Goal: Information Seeking & Learning: Learn about a topic

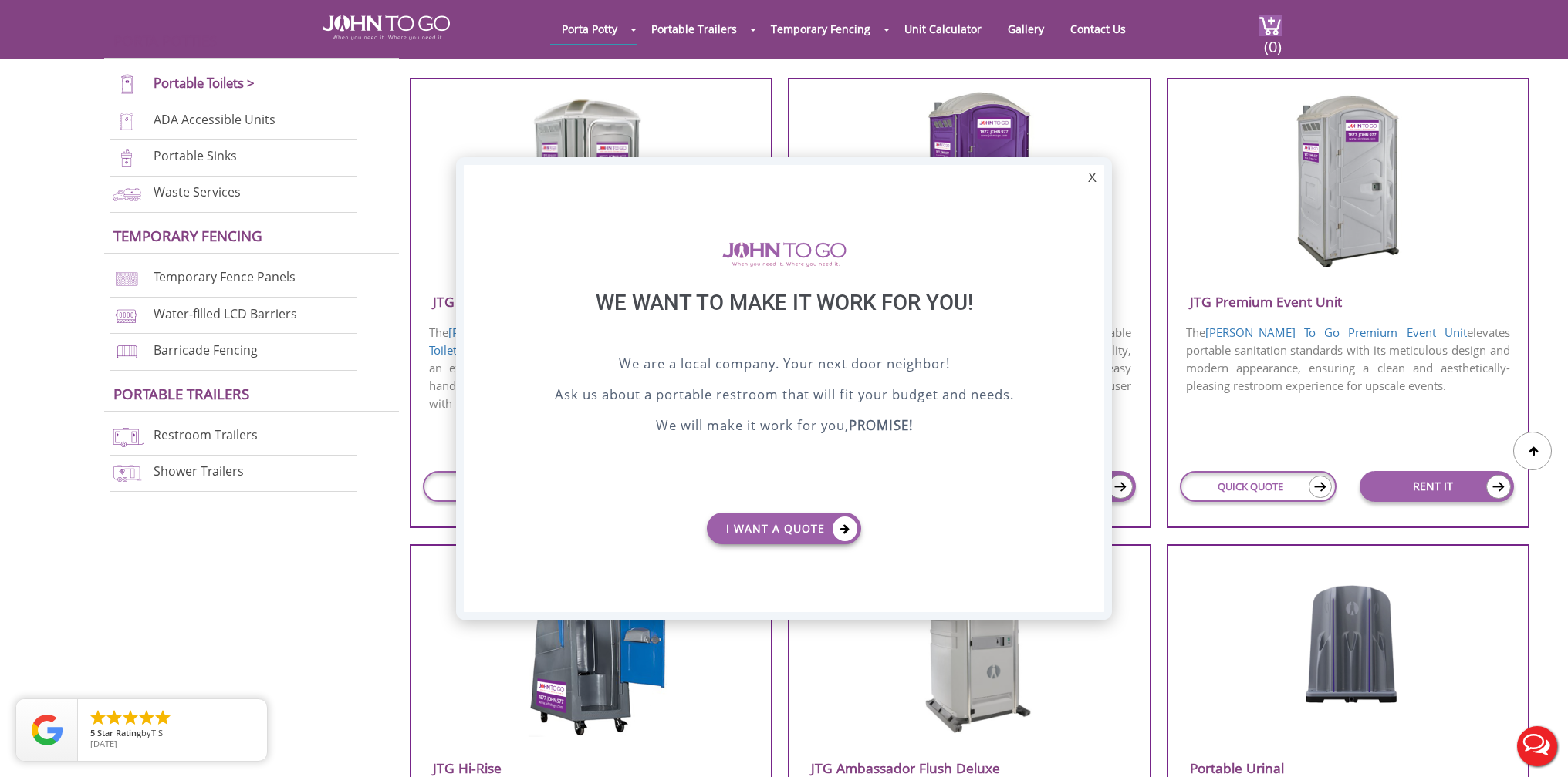
drag, startPoint x: 1095, startPoint y: 175, endPoint x: 1211, endPoint y: 117, distance: 129.7
click at [1095, 175] on div "X" at bounding box center [1092, 177] width 24 height 26
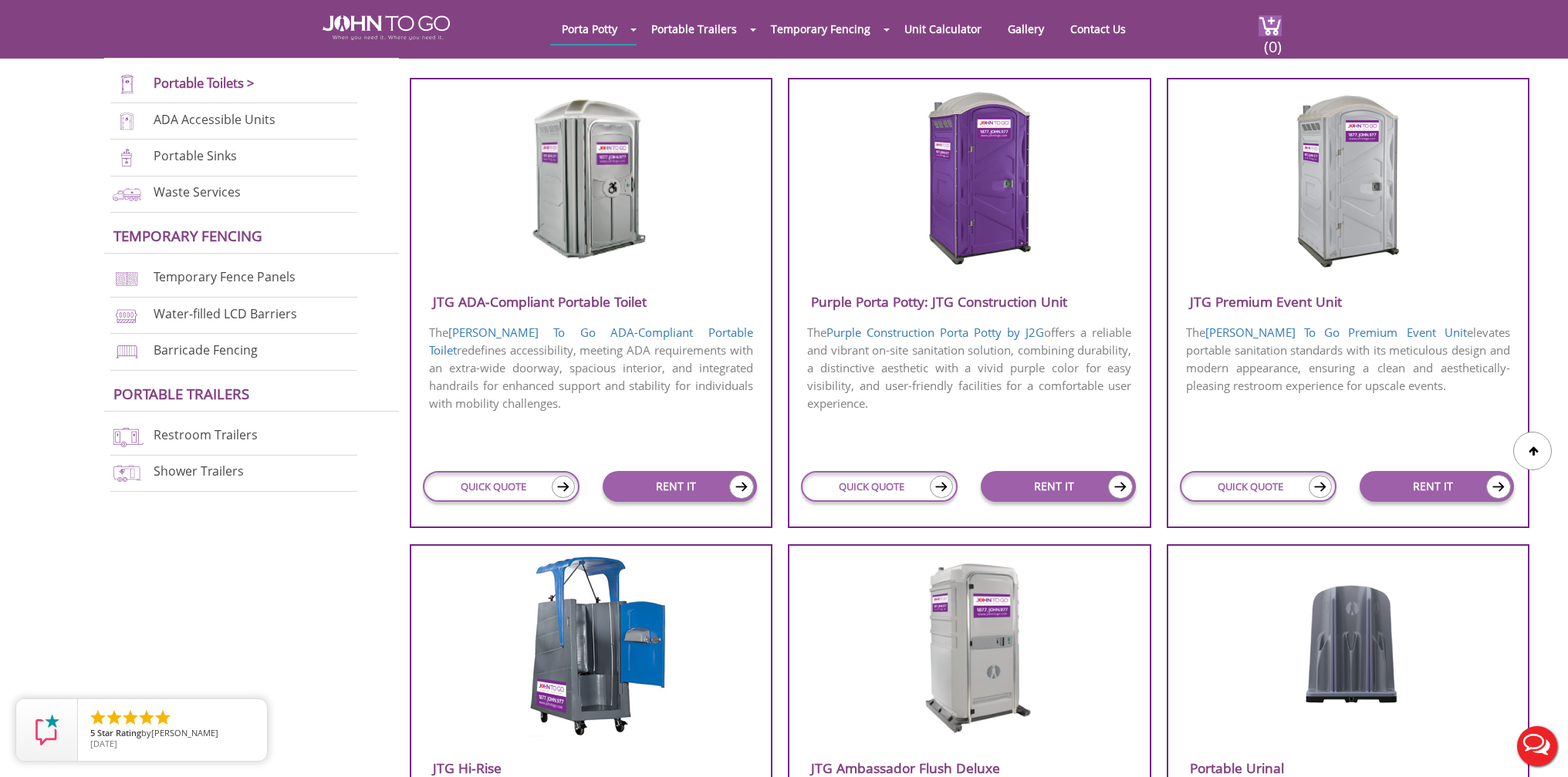
click at [583, 301] on h3 "JTG ADA-Compliant Portable Toilet" at bounding box center [591, 302] width 360 height 26
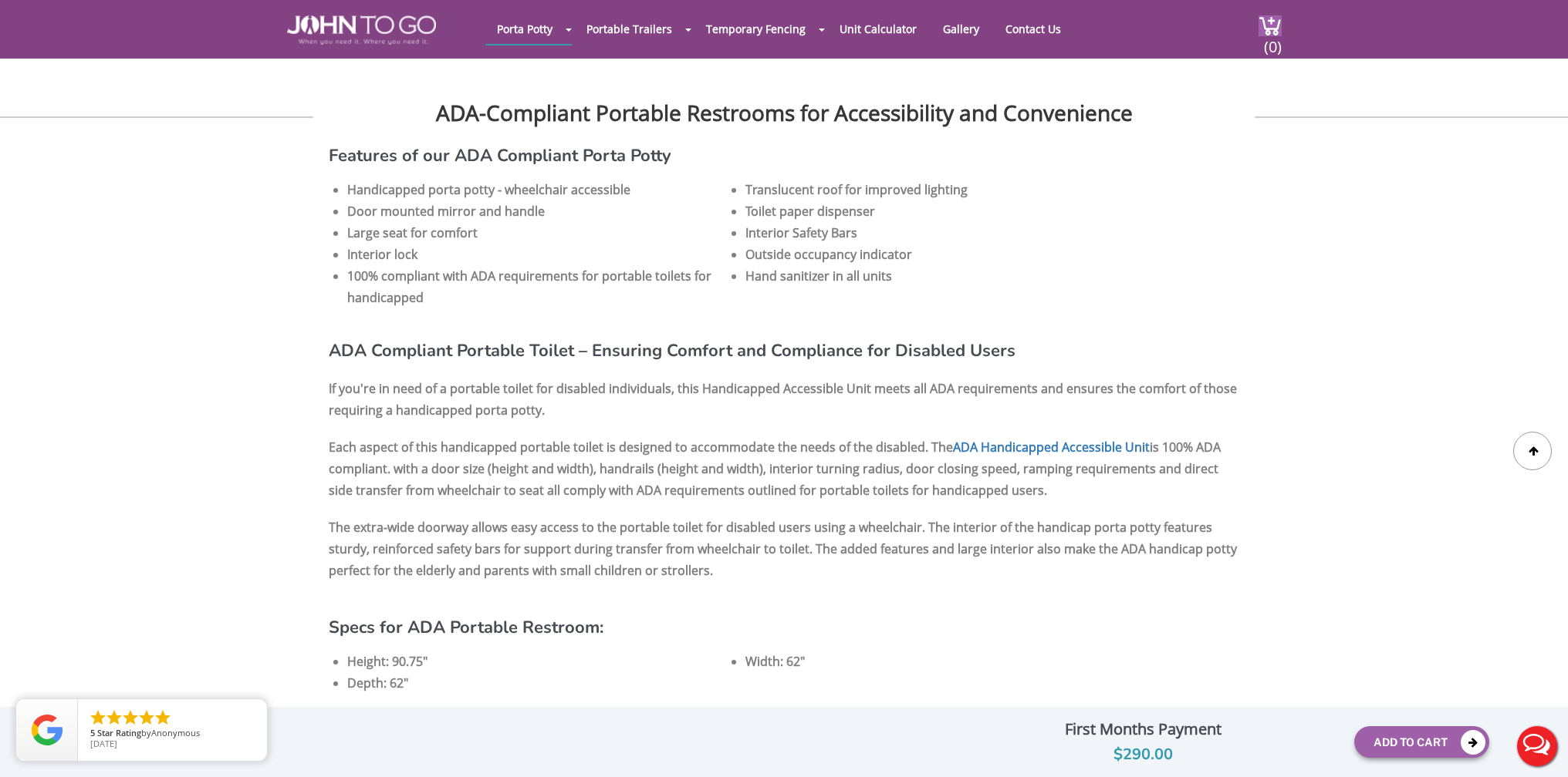
scroll to position [880, 0]
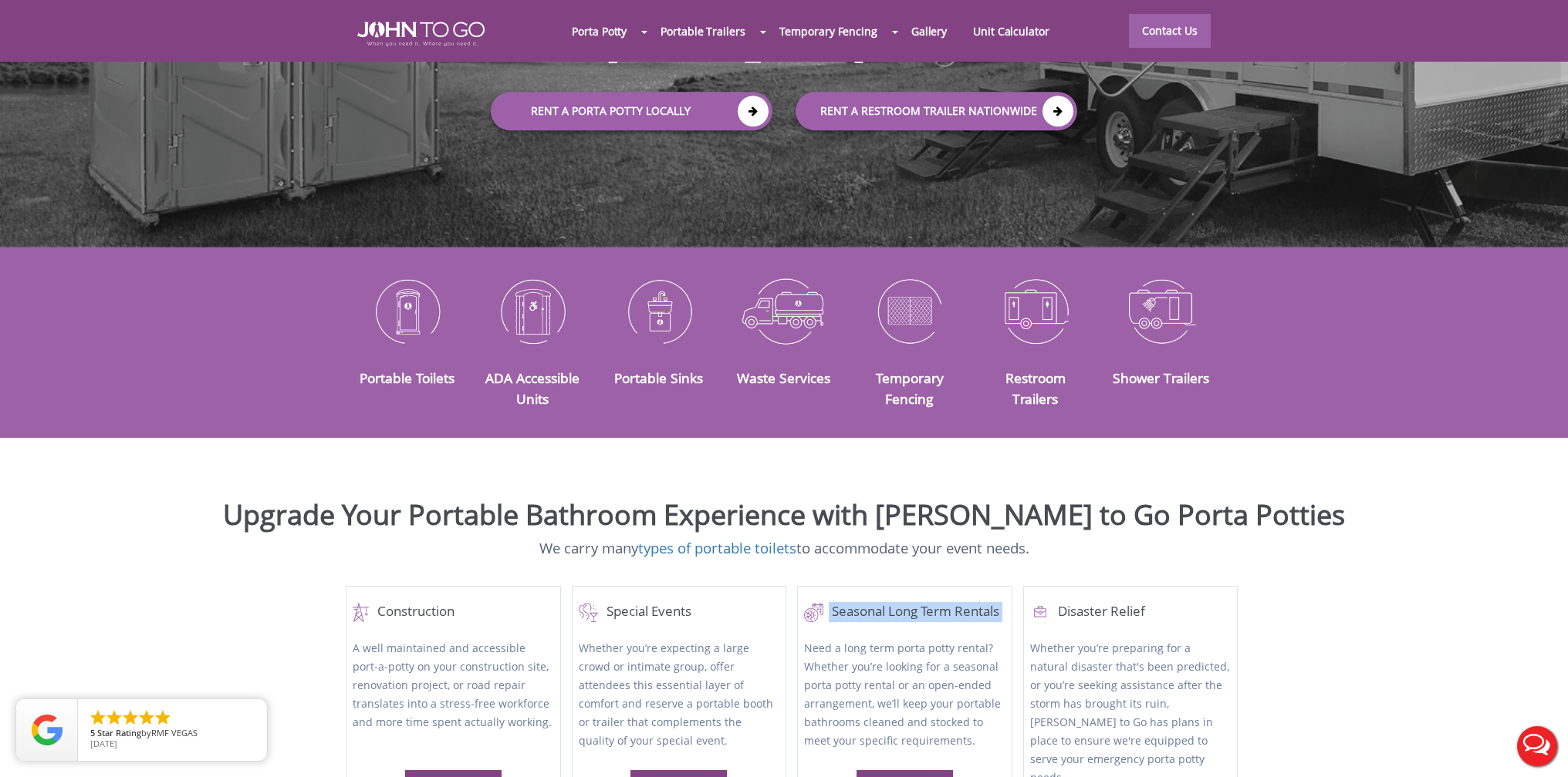
scroll to position [464, 0]
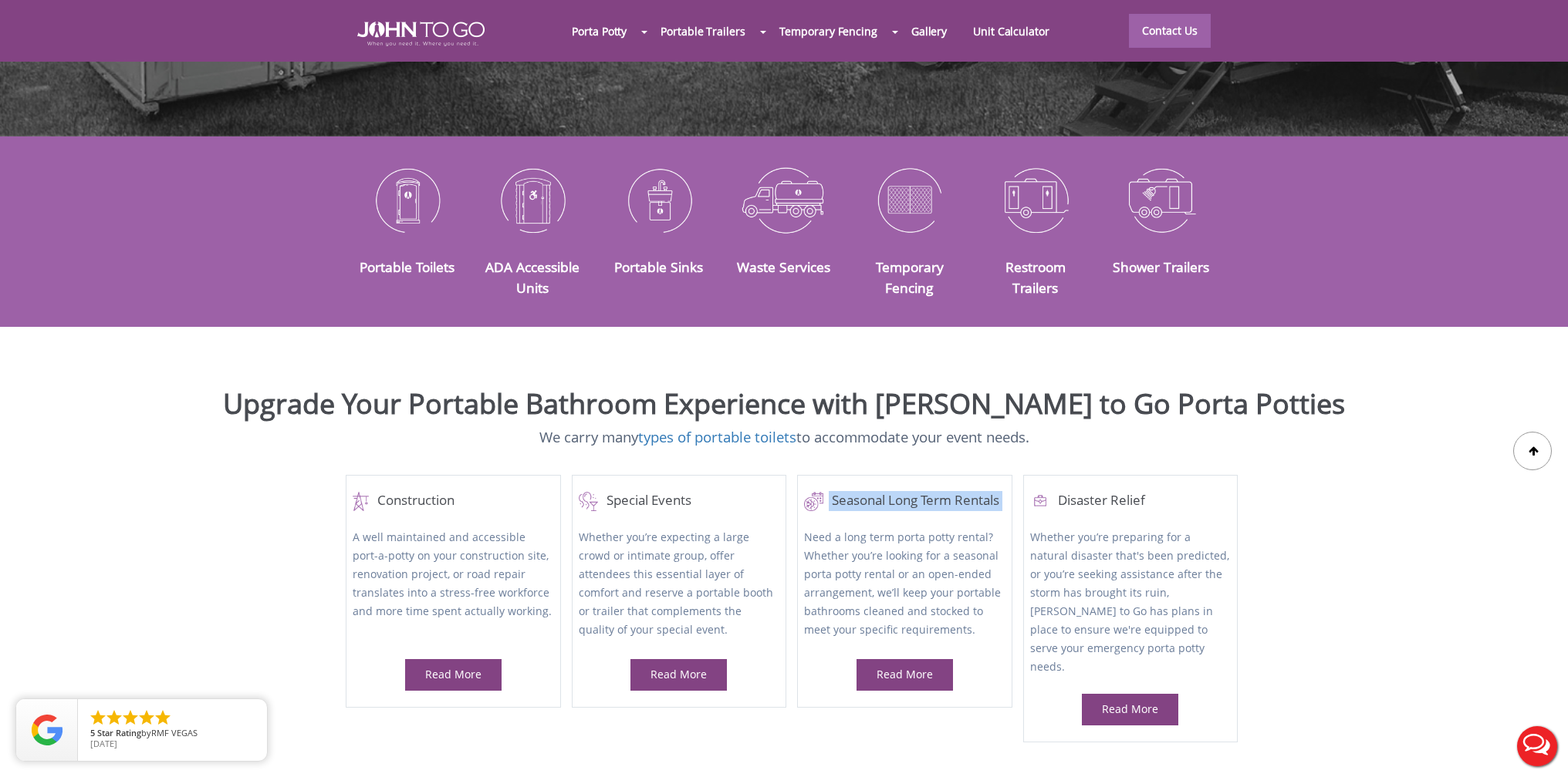
click at [405, 178] on img at bounding box center [406, 200] width 103 height 80
click at [433, 192] on img at bounding box center [406, 200] width 103 height 80
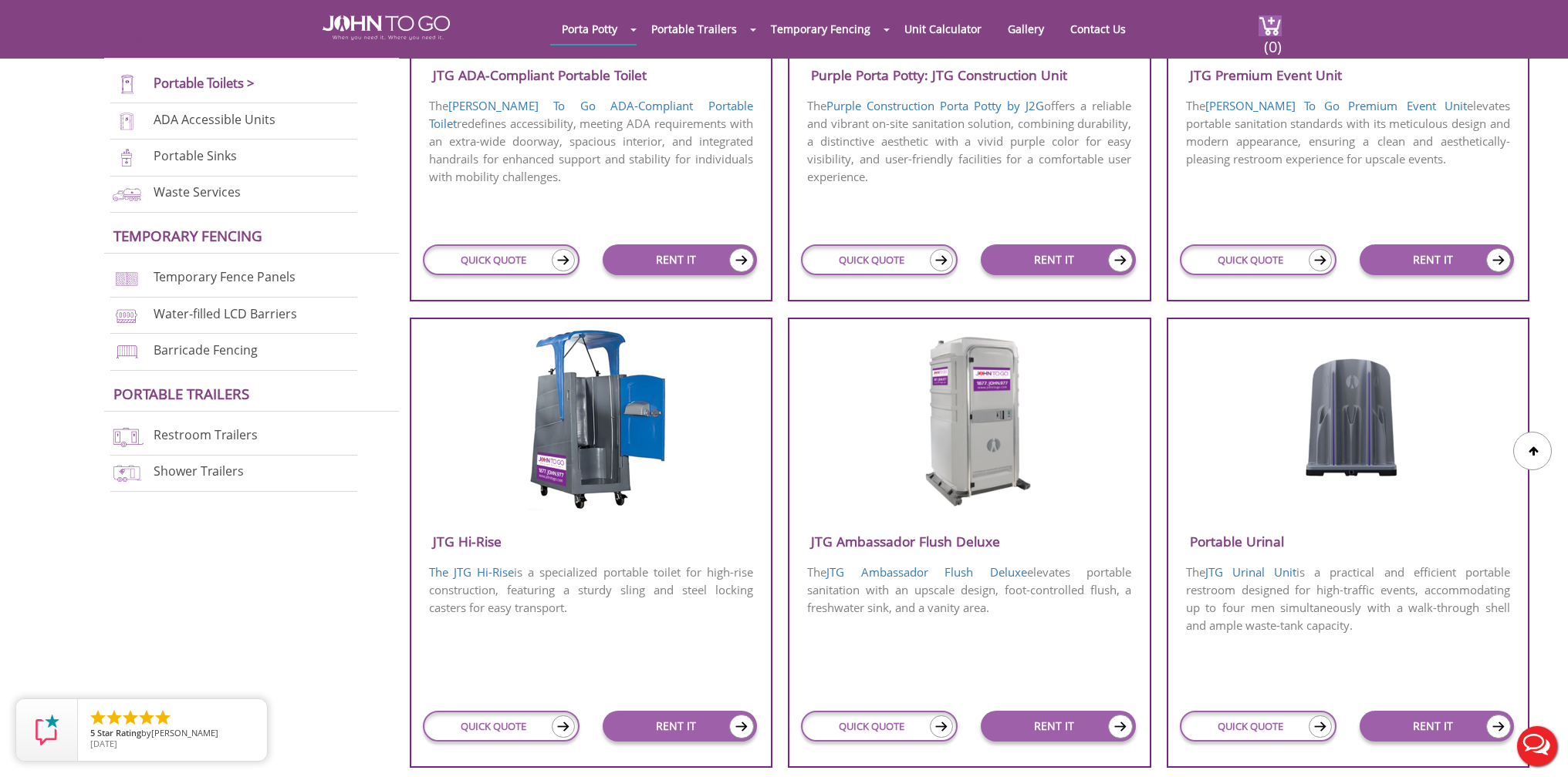
scroll to position [830, 0]
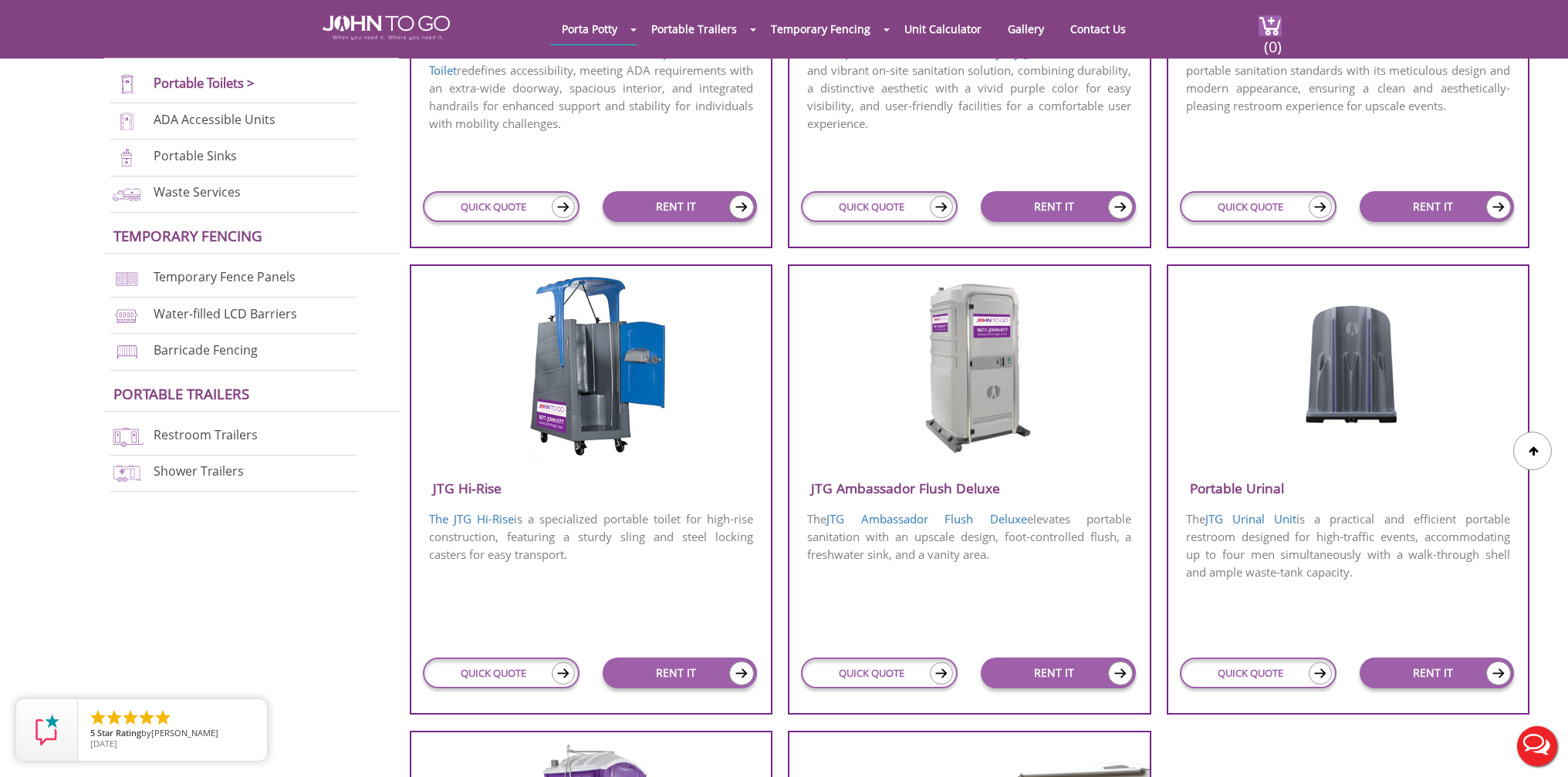
scroll to position [862, 0]
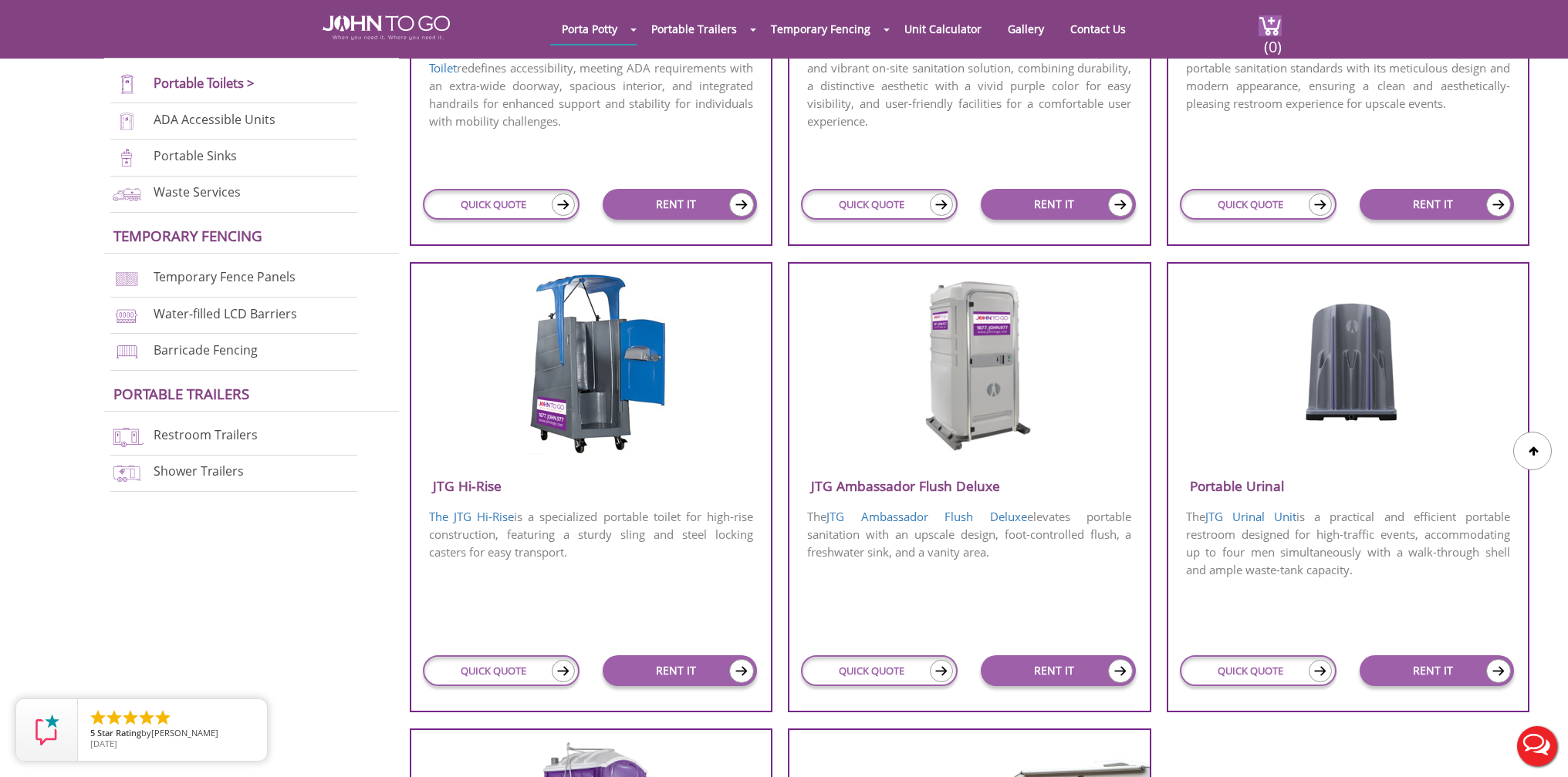
click at [952, 420] on img at bounding box center [970, 363] width 148 height 177
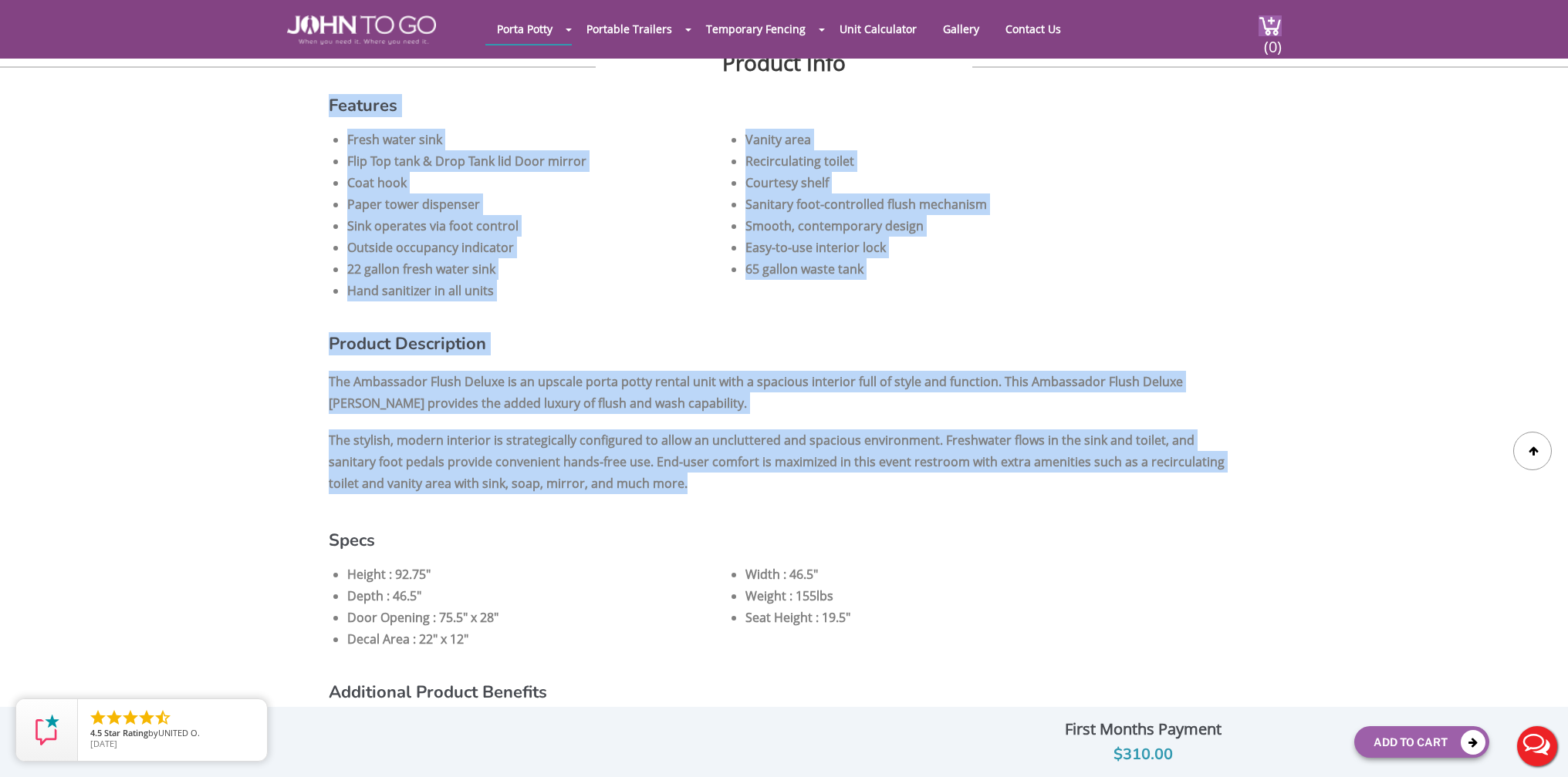
scroll to position [901, 0]
drag, startPoint x: 330, startPoint y: 131, endPoint x: 841, endPoint y: 507, distance: 634.4
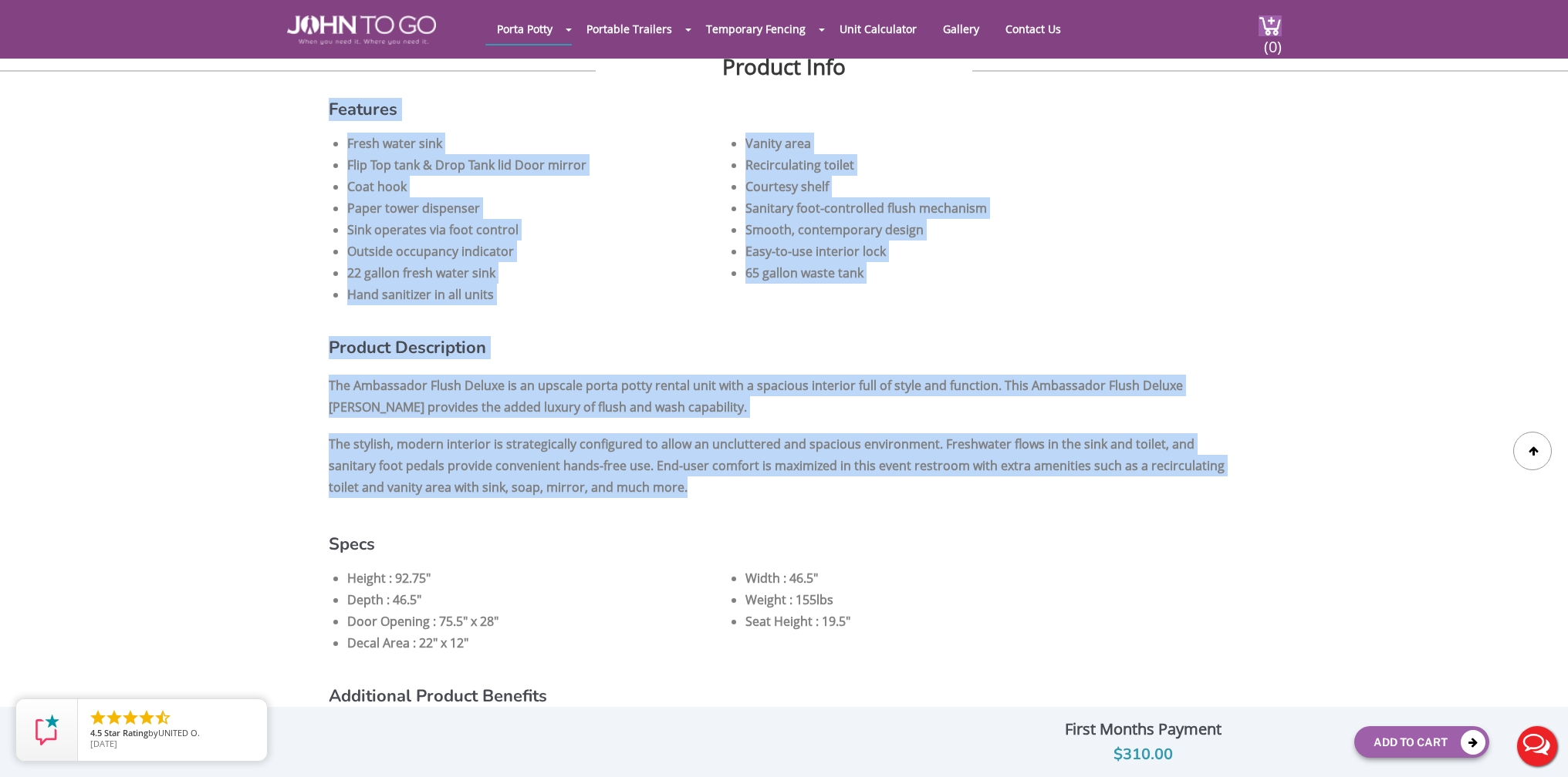
copy div "Features Fresh water sink Vanity area Flip Top tank & Drop Tank lid Door mirror…"
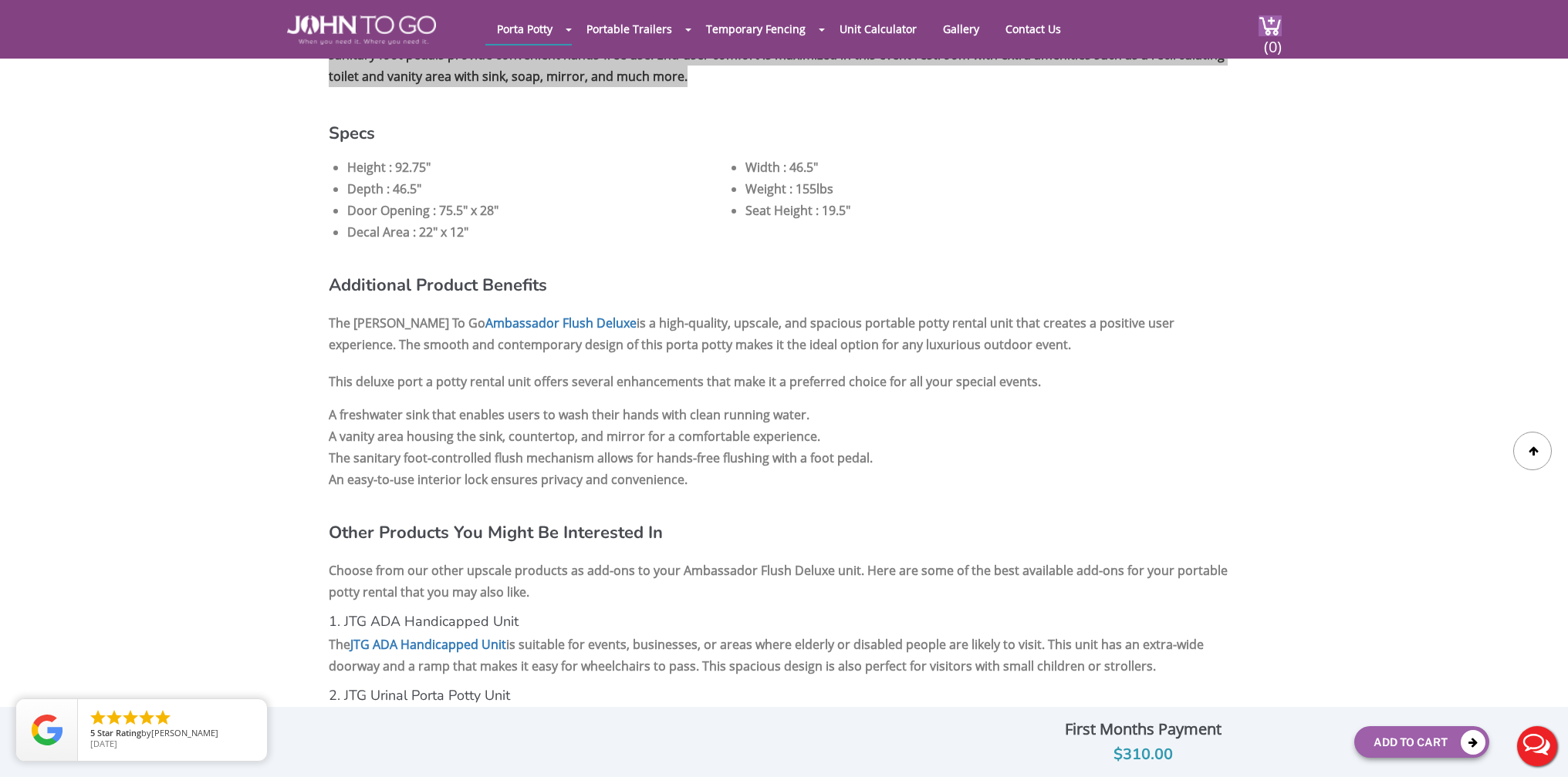
scroll to position [1315, 0]
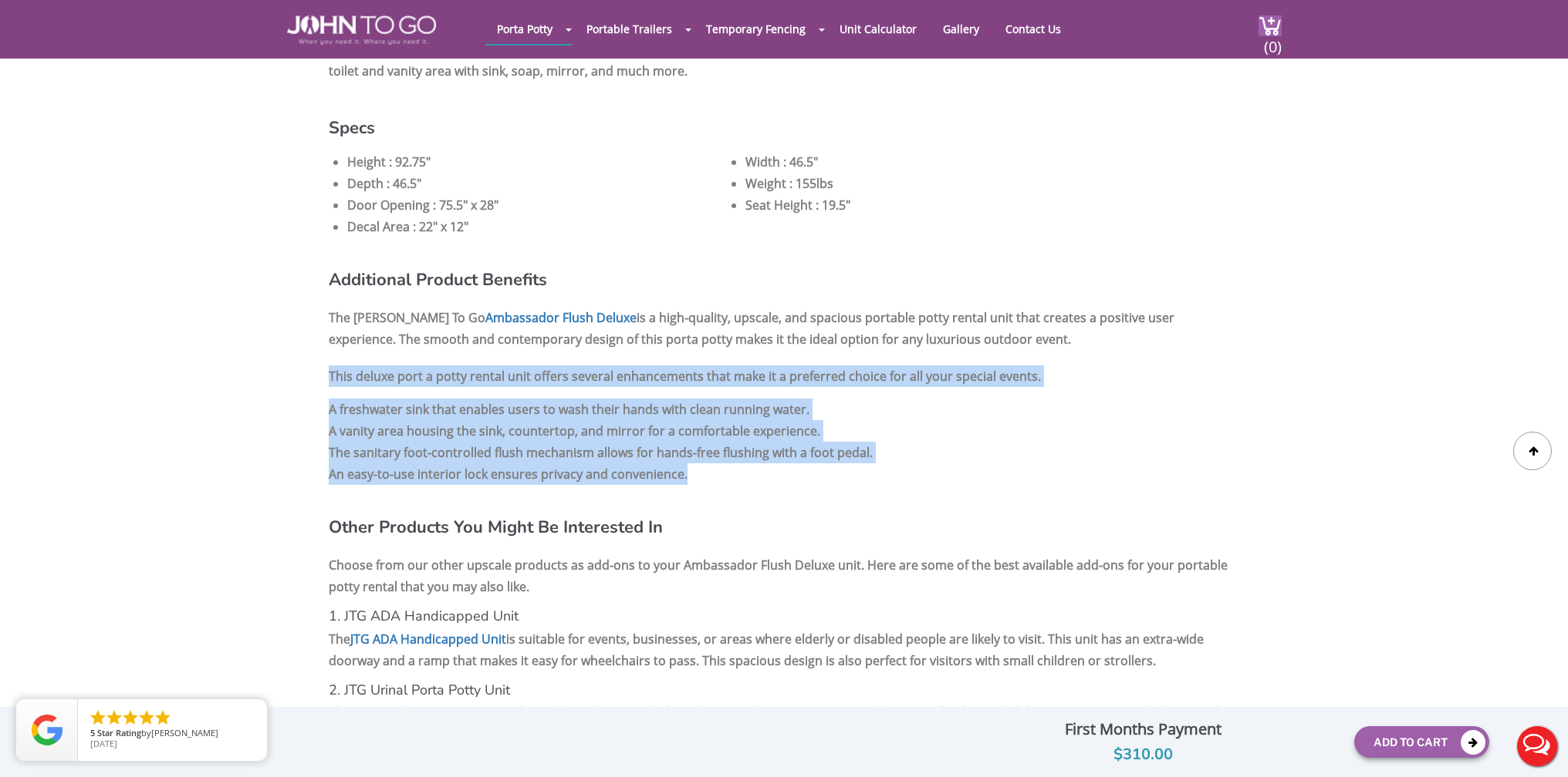
drag, startPoint x: 331, startPoint y: 401, endPoint x: 729, endPoint y: 508, distance: 412.1
copy div "This deluxe port a potty rental unit offers several enhancements that make it a…"
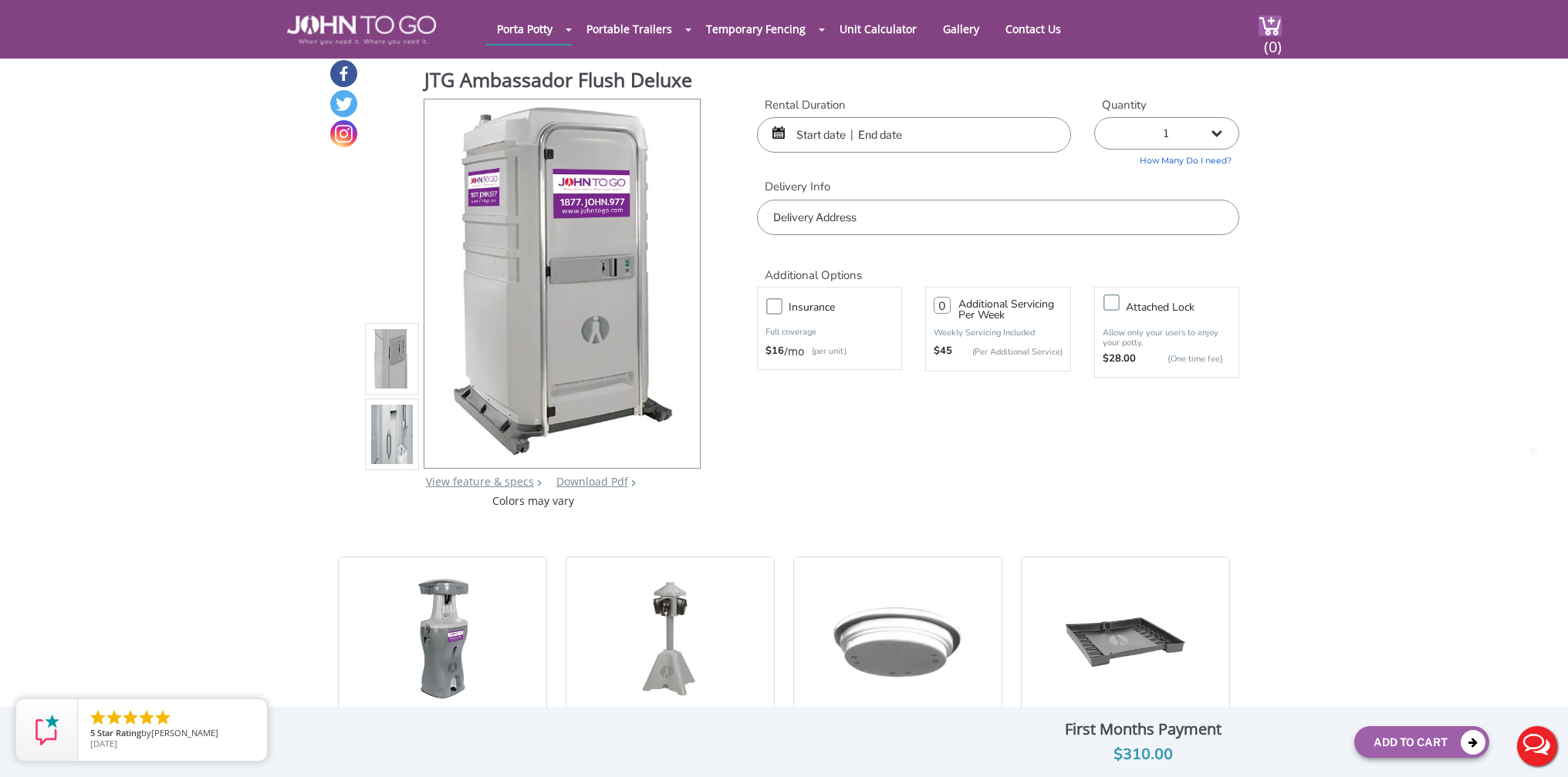
scroll to position [6, 0]
